Goal: Task Accomplishment & Management: Manage account settings

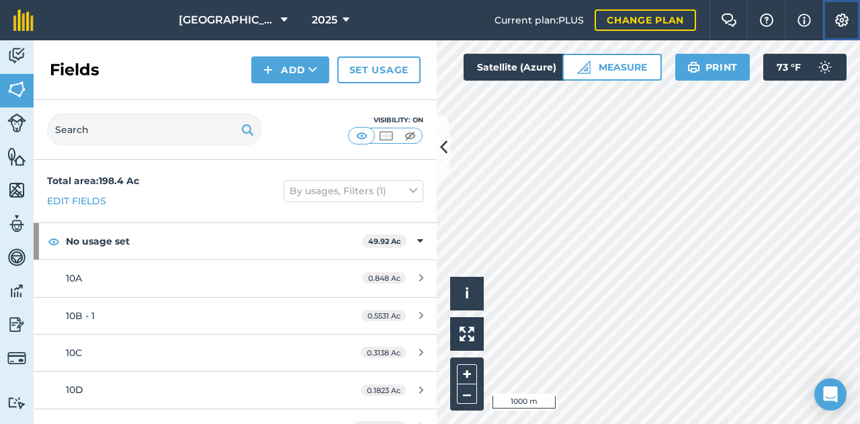
click at [834, 19] on img at bounding box center [842, 19] width 16 height 13
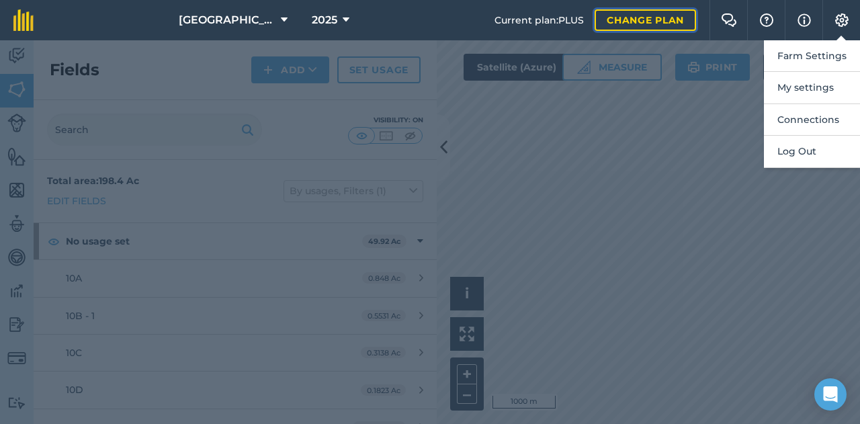
click at [665, 10] on link "Change plan" at bounding box center [645, 19] width 101 height 21
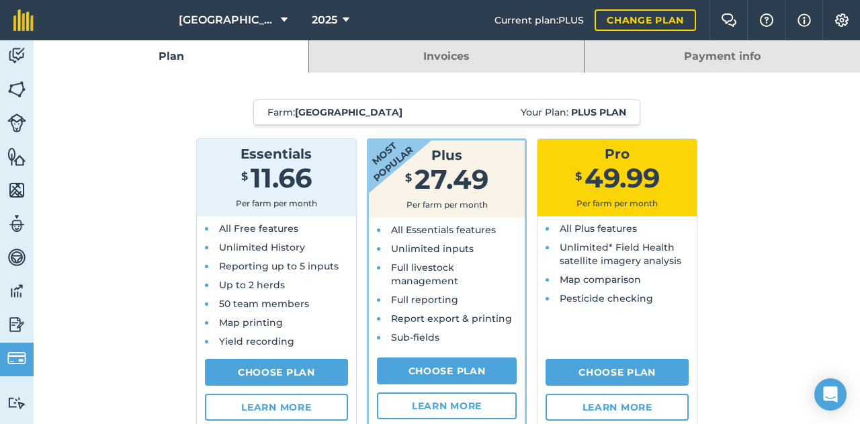
click at [711, 51] on link "Payment info" at bounding box center [722, 56] width 275 height 32
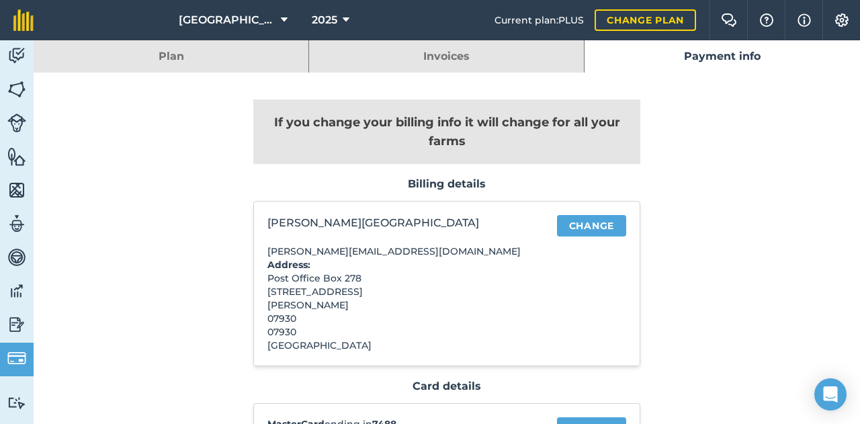
scroll to position [93, 0]
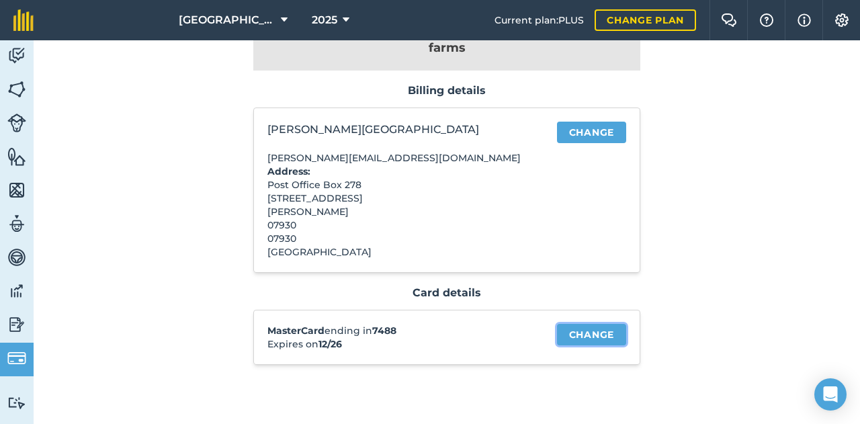
click at [575, 336] on link "Change" at bounding box center [591, 334] width 69 height 21
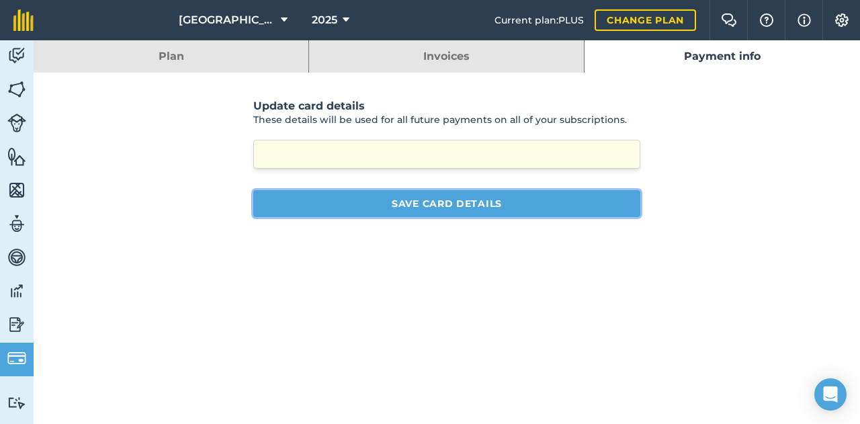
click at [469, 197] on button "Save card details" at bounding box center [446, 203] width 387 height 27
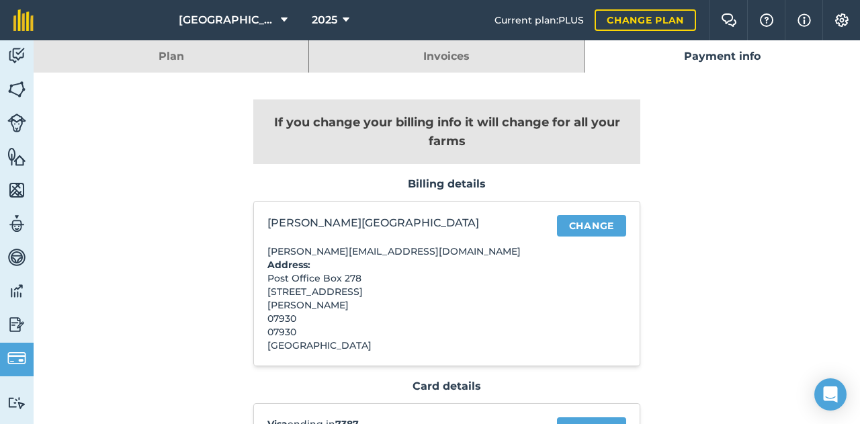
scroll to position [93, 0]
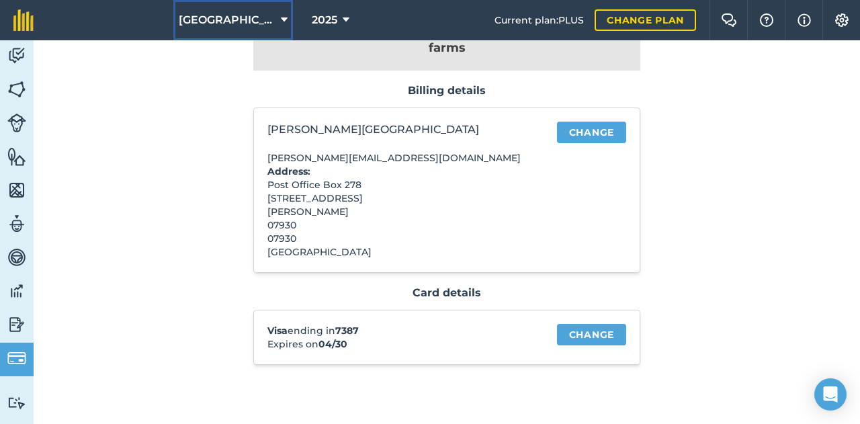
click at [228, 24] on span "[GEOGRAPHIC_DATA]" at bounding box center [227, 20] width 97 height 16
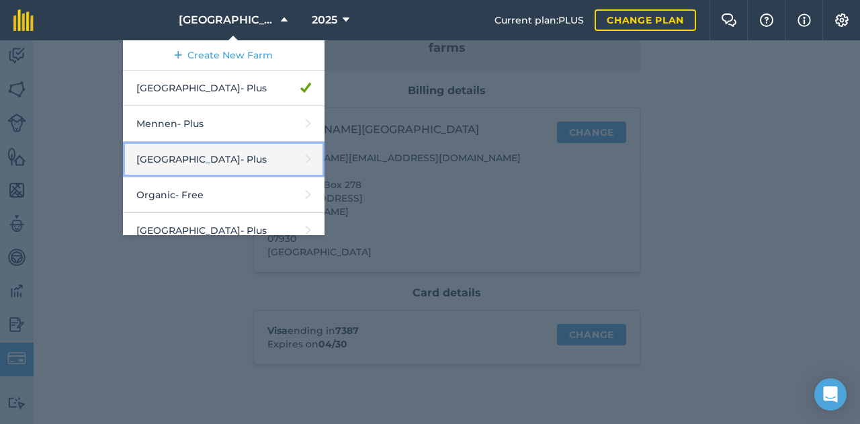
click at [220, 151] on link "Middle Valley - Plus" at bounding box center [224, 160] width 202 height 36
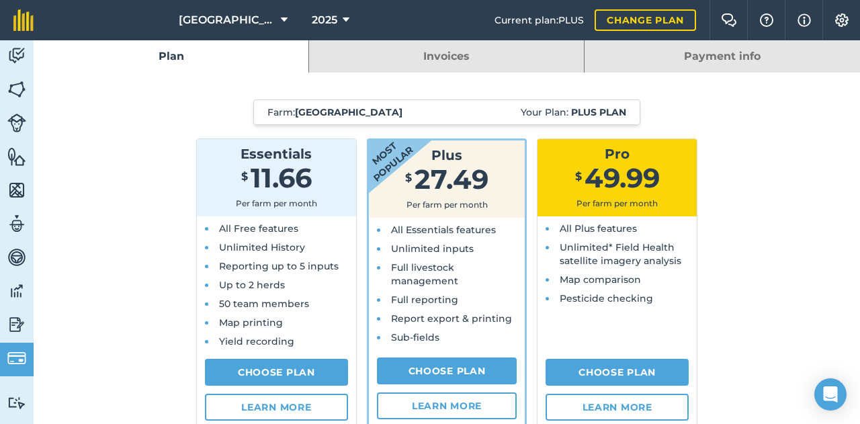
click at [714, 42] on link "Payment info" at bounding box center [722, 56] width 275 height 32
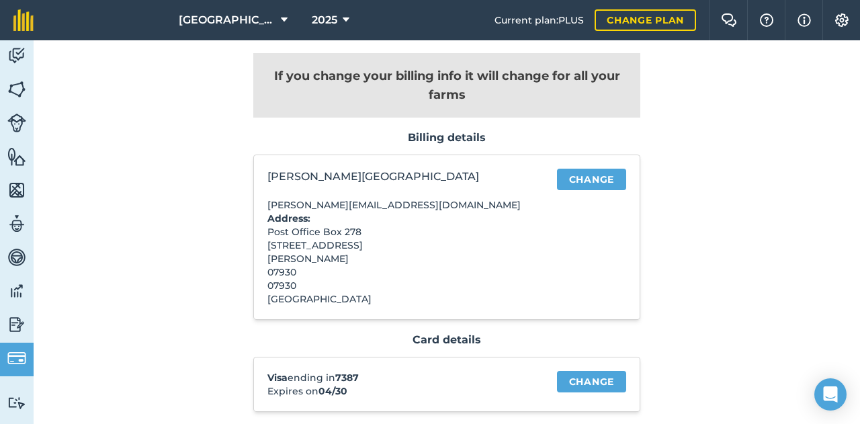
scroll to position [26, 0]
